Goal: Communication & Community: Participate in discussion

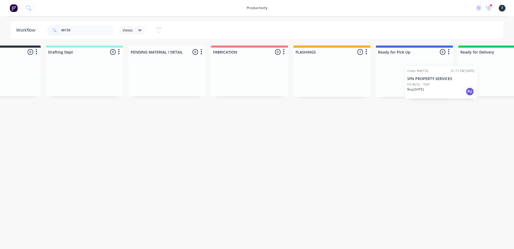
drag, startPoint x: 363, startPoint y: 80, endPoint x: 453, endPoint y: 89, distance: 91.0
click at [453, 89] on div "Submitted 0 Sort By Created date Required date Order number Customer name Most …" at bounding box center [394, 71] width 893 height 51
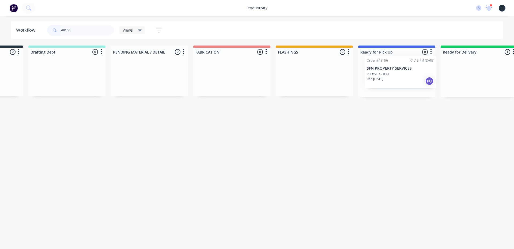
scroll to position [0, 67]
click at [387, 75] on div "Submitted 0 Sort By Created date Required date Order number Customer name Most …" at bounding box center [375, 71] width 893 height 51
type input "48156"
click at [382, 76] on div "Order #48156 01:15 PM 26/09/25 SFN PROPERTY SERVICES PO #STU - TEXT Req. 29/09/…" at bounding box center [396, 77] width 72 height 32
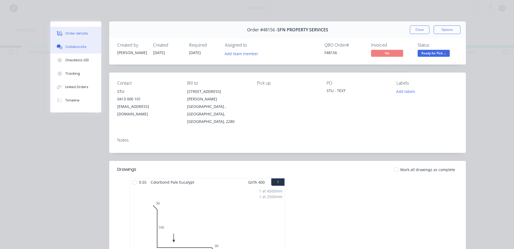
click at [80, 48] on div "Collaborate" at bounding box center [75, 46] width 21 height 5
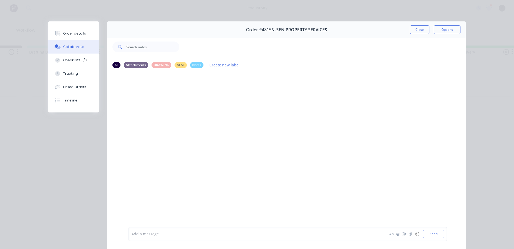
click at [238, 237] on div "Add a message..." at bounding box center [248, 234] width 235 height 8
click at [417, 26] on button "Close" at bounding box center [420, 29] width 20 height 9
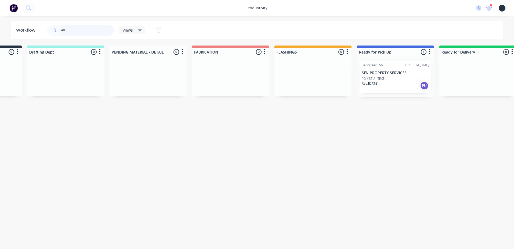
type input "4"
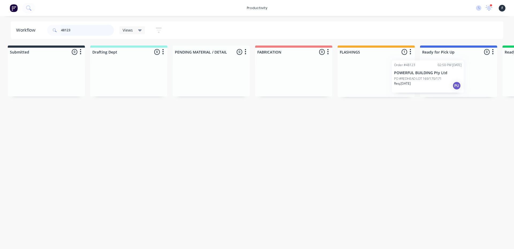
scroll to position [0, 6]
drag, startPoint x: 387, startPoint y: 81, endPoint x: 443, endPoint y: 80, distance: 56.0
click at [443, 80] on div "Submitted 0 Sort By Created date Required date Order number Customer name Most …" at bounding box center [436, 71] width 893 height 51
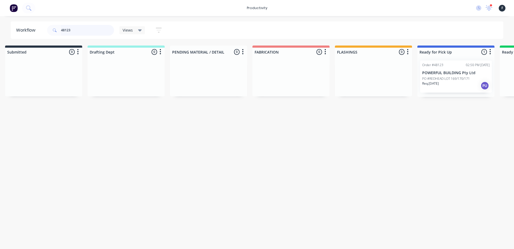
type input "48123"
click at [447, 75] on p "POWERFUL BUILDING Pty Ltd" at bounding box center [455, 73] width 67 height 5
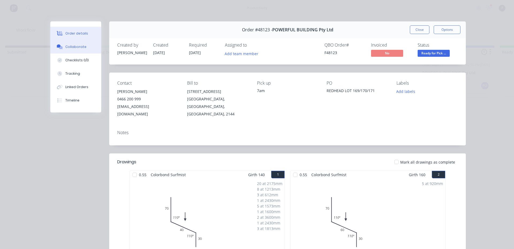
click at [76, 40] on button "Collaborate" at bounding box center [75, 46] width 51 height 13
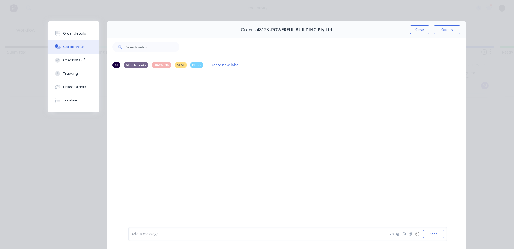
click at [180, 236] on div at bounding box center [249, 234] width 234 height 6
